Goal: Task Accomplishment & Management: Manage account settings

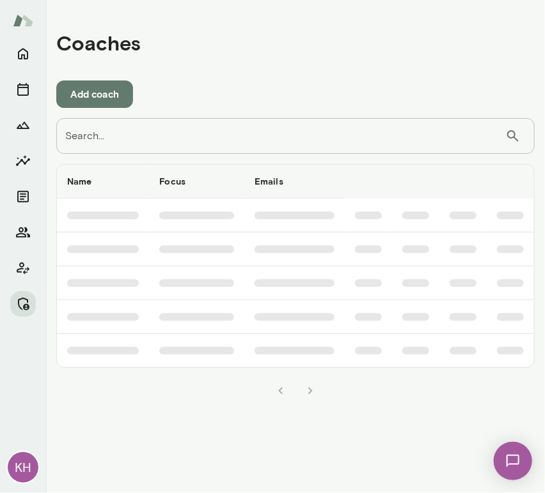
click at [170, 142] on input "Search..." at bounding box center [280, 136] width 449 height 36
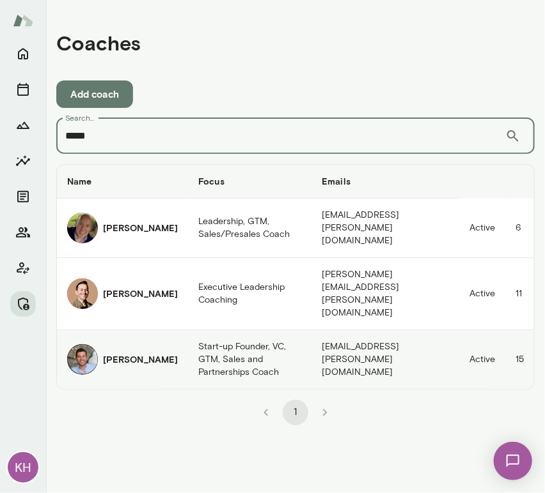
type input "*****"
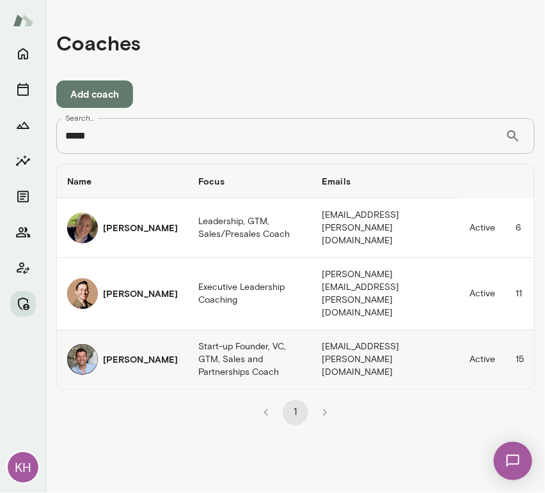
click at [87, 345] on img "coaches table" at bounding box center [82, 360] width 31 height 31
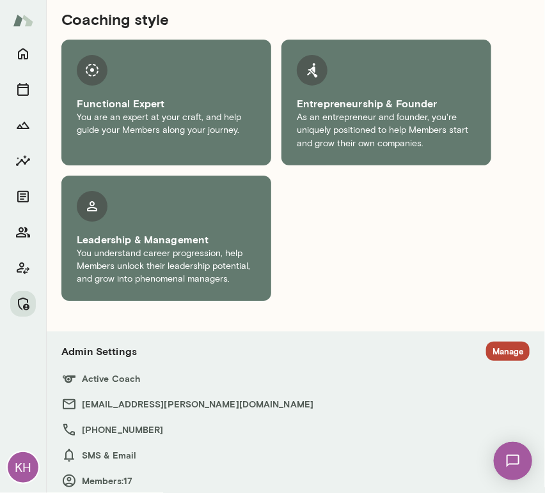
scroll to position [1130, 0]
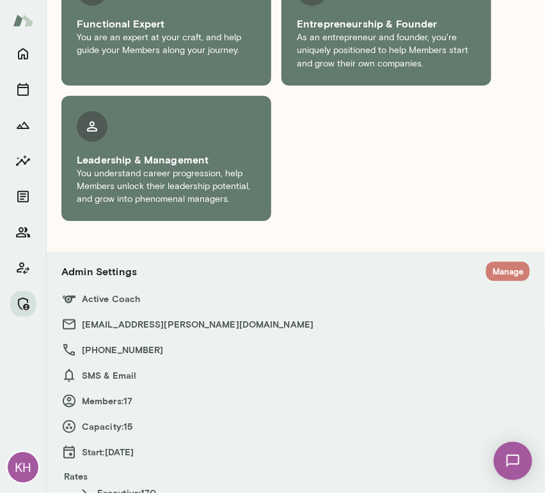
click at [488, 262] on button "Manage" at bounding box center [507, 272] width 43 height 20
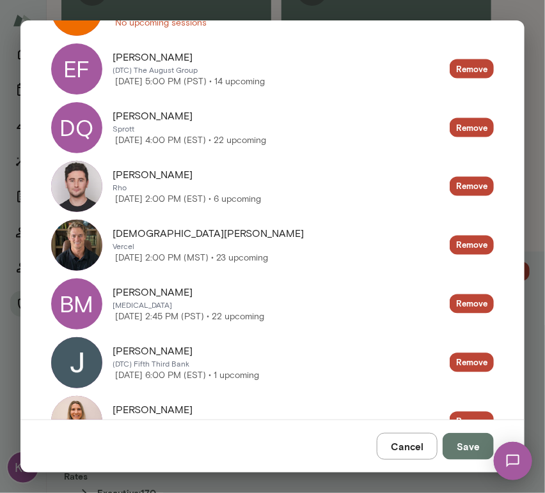
scroll to position [493, 0]
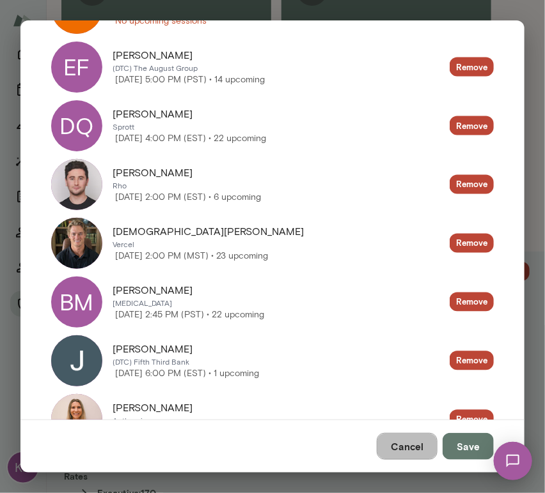
click at [415, 450] on button "Cancel" at bounding box center [407, 446] width 61 height 27
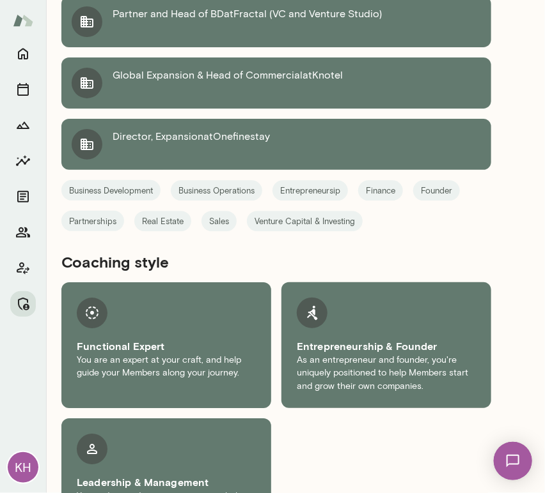
scroll to position [616, 0]
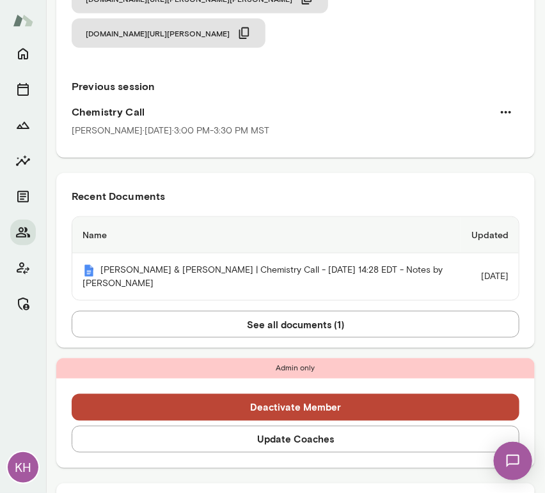
scroll to position [169, 0]
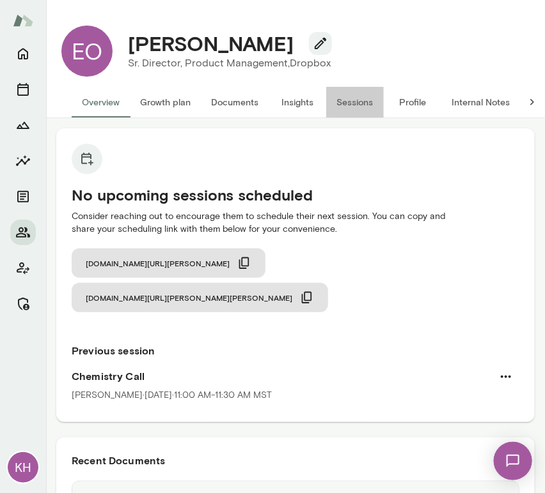
click at [349, 105] on button "Sessions" at bounding box center [355, 102] width 58 height 31
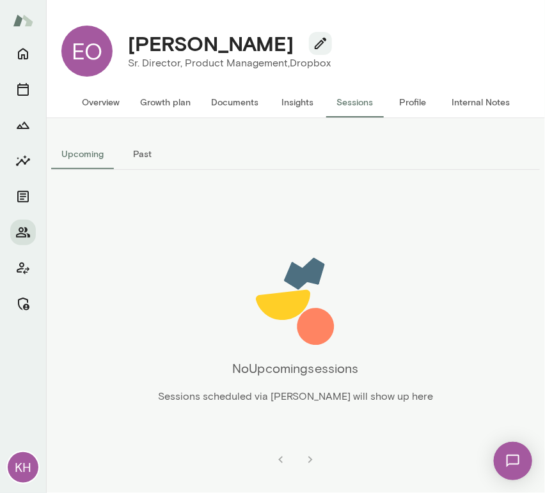
click at [148, 150] on button "Past" at bounding box center [143, 154] width 58 height 31
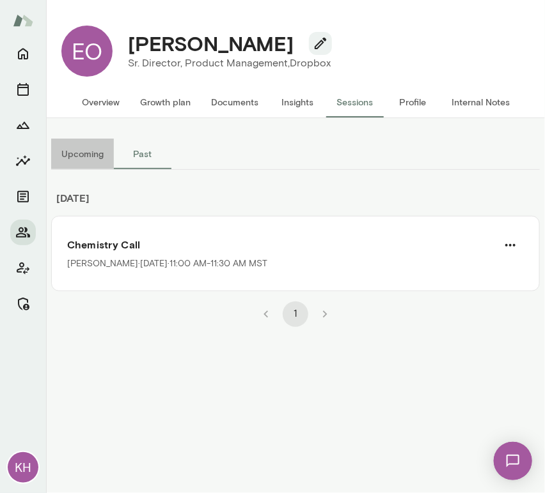
click at [89, 150] on button "Upcoming" at bounding box center [82, 154] width 63 height 31
